Goal: Find contact information

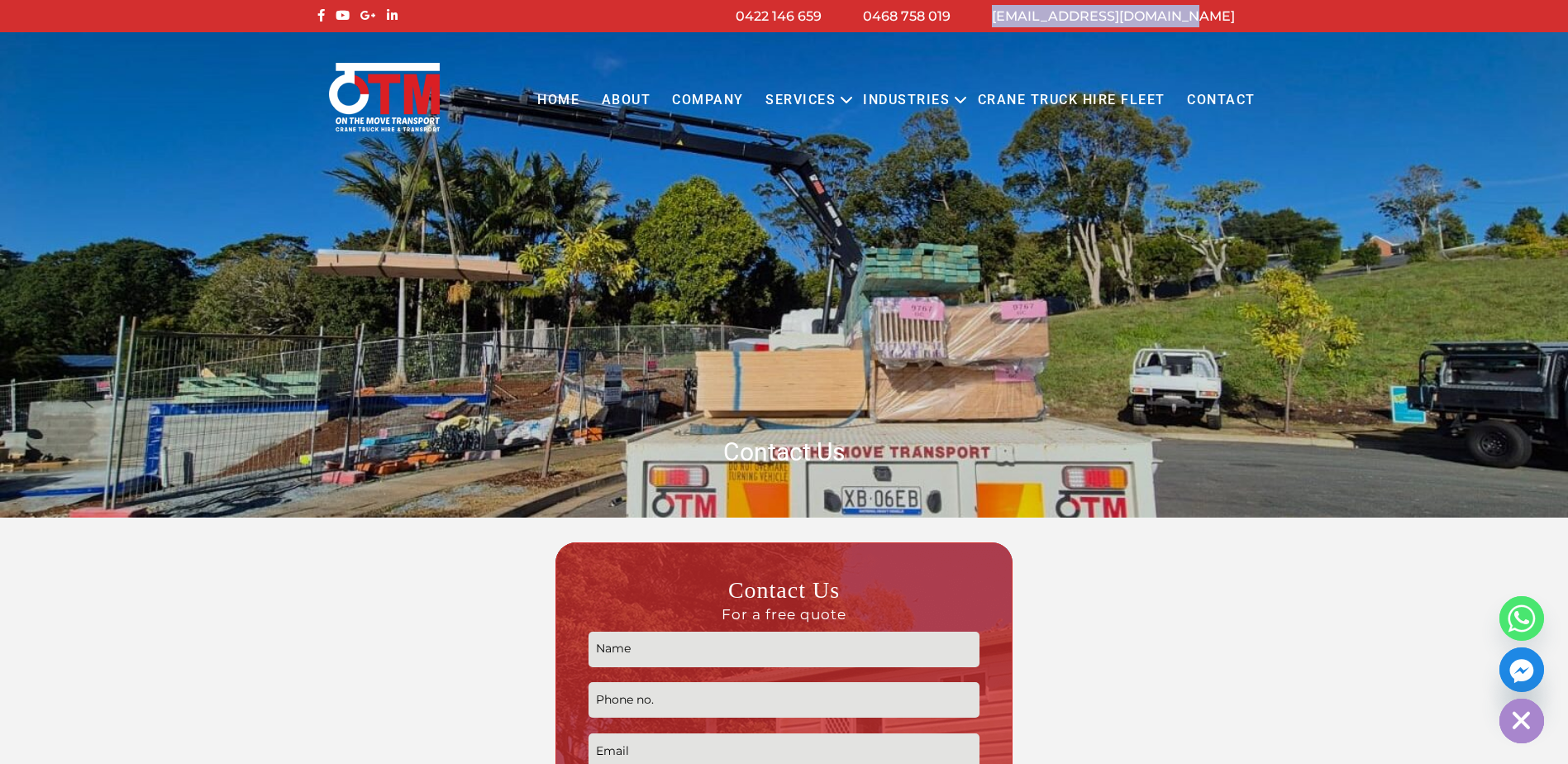
drag, startPoint x: 1267, startPoint y: 14, endPoint x: 1237, endPoint y: 18, distance: 30.3
click at [1237, 18] on div "info@otmtransport.com.au 0468 758 019 0422 146 659" at bounding box center [784, 16] width 967 height 22
copy div "[EMAIL_ADDRESS][DOMAIN_NAME]"
click at [1220, 89] on link "Contact" at bounding box center [1221, 99] width 90 height 45
click at [1051, 15] on li "[EMAIL_ADDRESS][DOMAIN_NAME]" at bounding box center [1113, 16] width 285 height 22
